Goal: Information Seeking & Learning: Check status

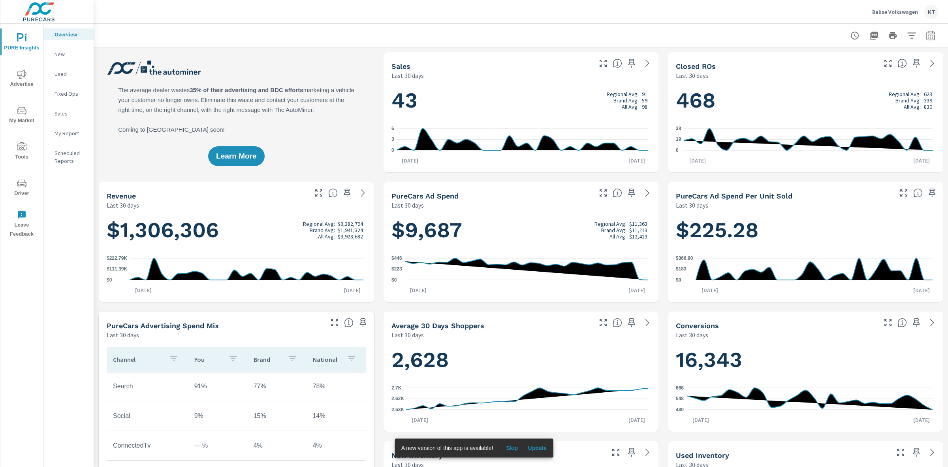
scroll to position [0, 0]
click at [17, 113] on icon "nav menu" at bounding box center [21, 110] width 9 height 9
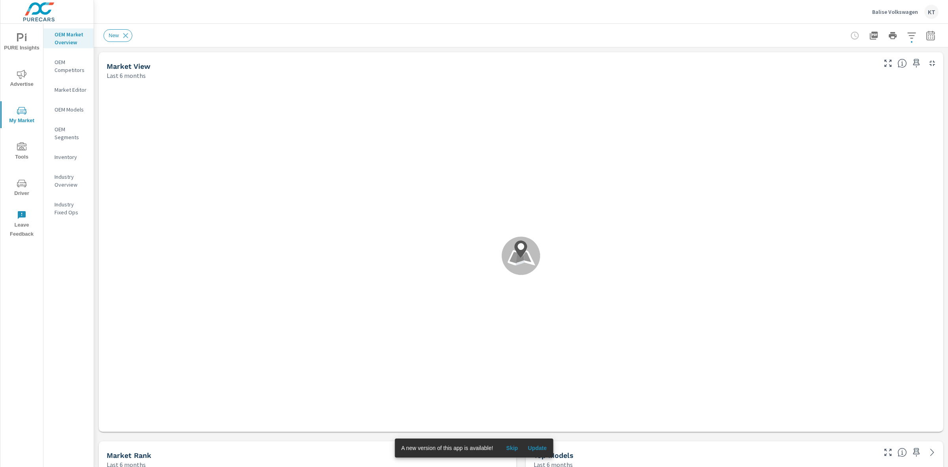
scroll to position [0, 0]
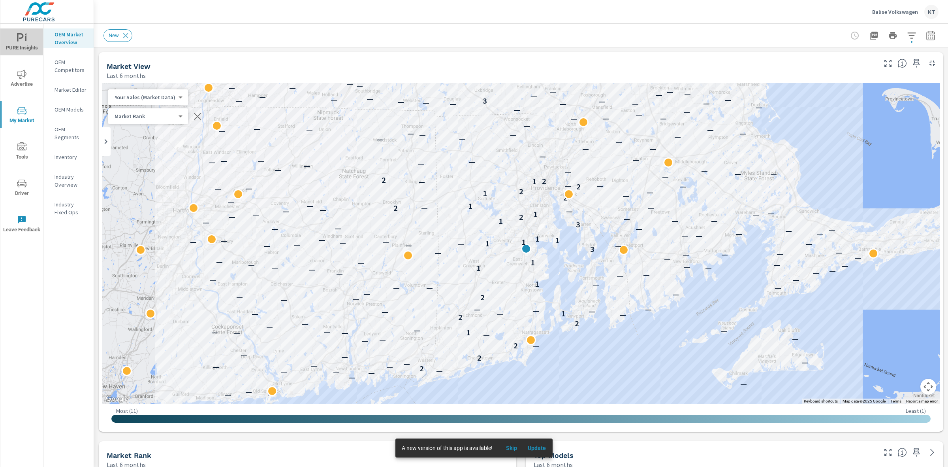
drag, startPoint x: 17, startPoint y: 46, endPoint x: 13, endPoint y: 44, distance: 4.1
click at [17, 46] on span "PURE Insights" at bounding box center [22, 42] width 38 height 19
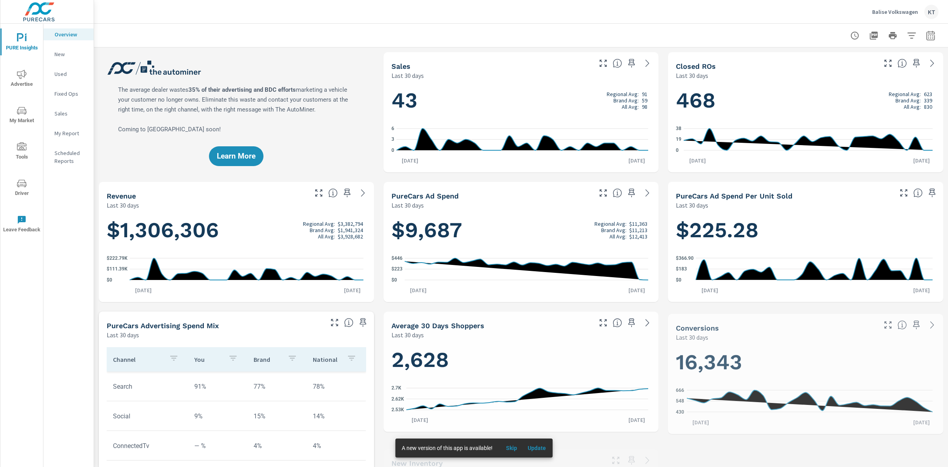
scroll to position [0, 0]
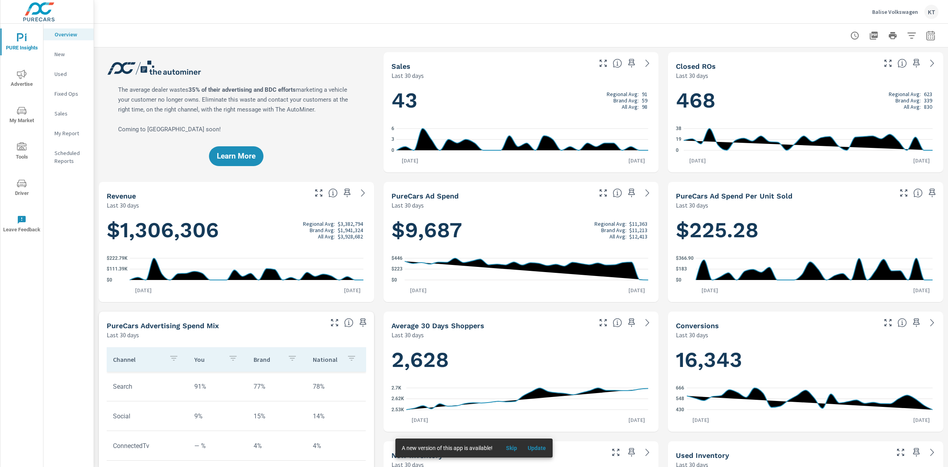
click at [20, 82] on span "Advertise" at bounding box center [22, 79] width 38 height 19
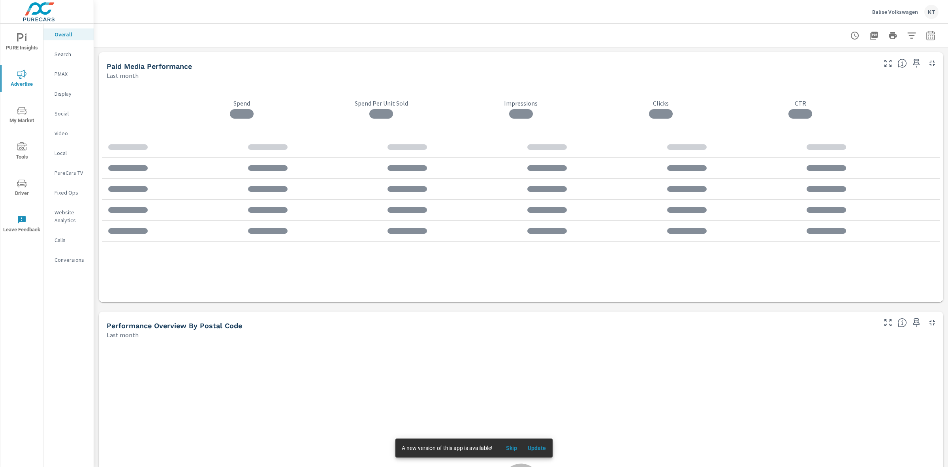
click at [26, 41] on icon "nav menu" at bounding box center [21, 37] width 9 height 9
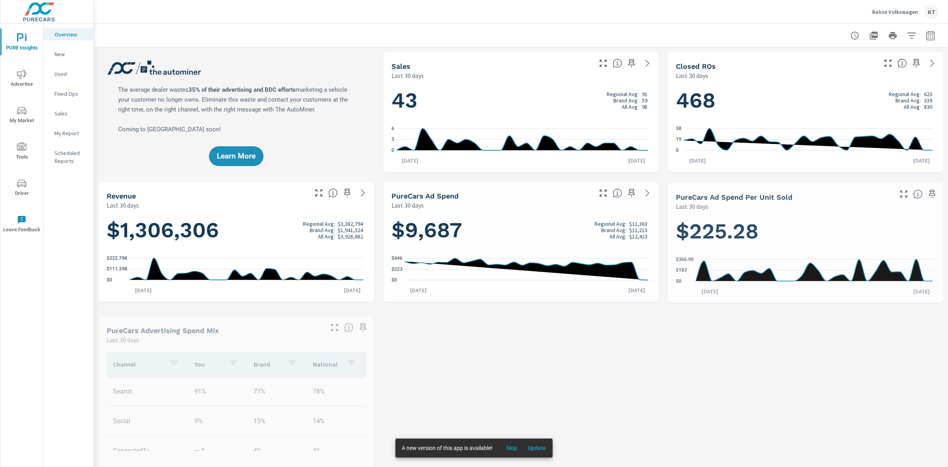
scroll to position [0, 0]
